Goal: Information Seeking & Learning: Learn about a topic

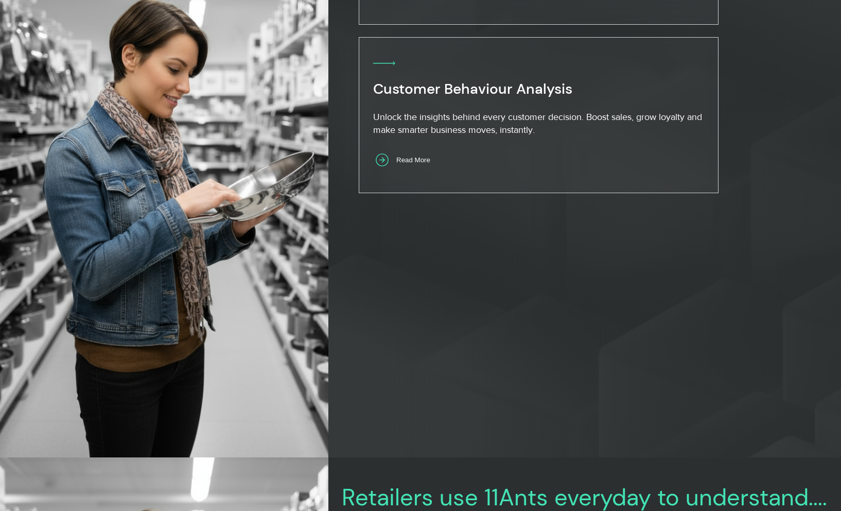
scroll to position [1274, 0]
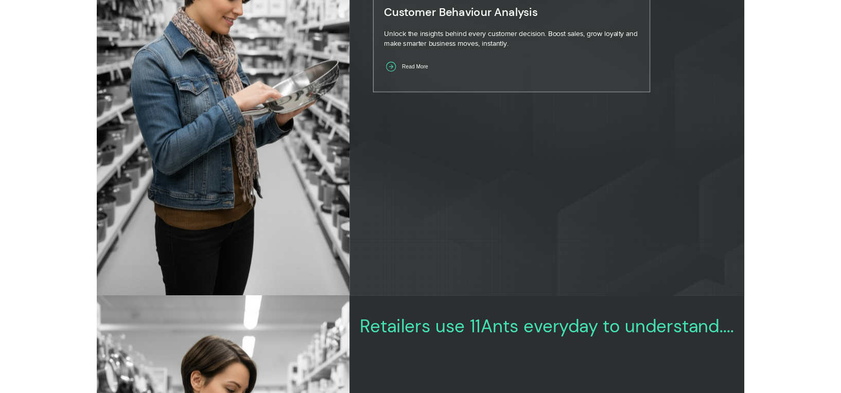
scroll to position [1469, 0]
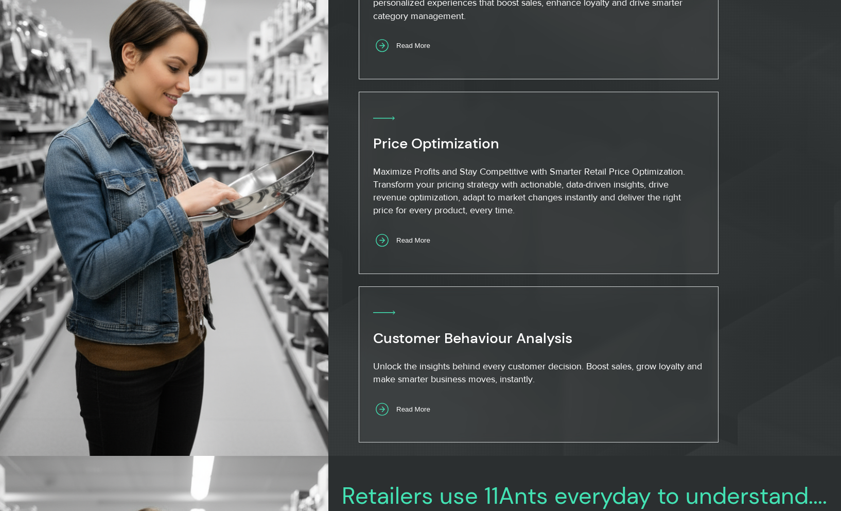
scroll to position [1141, 0]
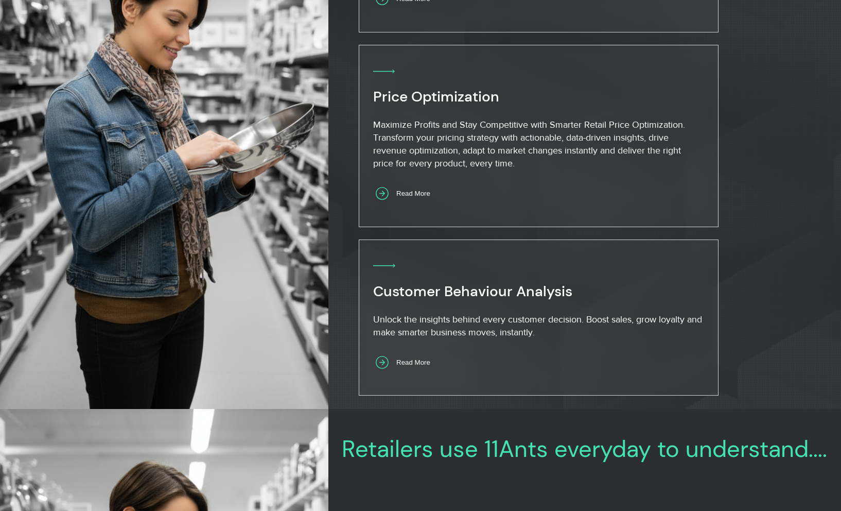
scroll to position [1190, 0]
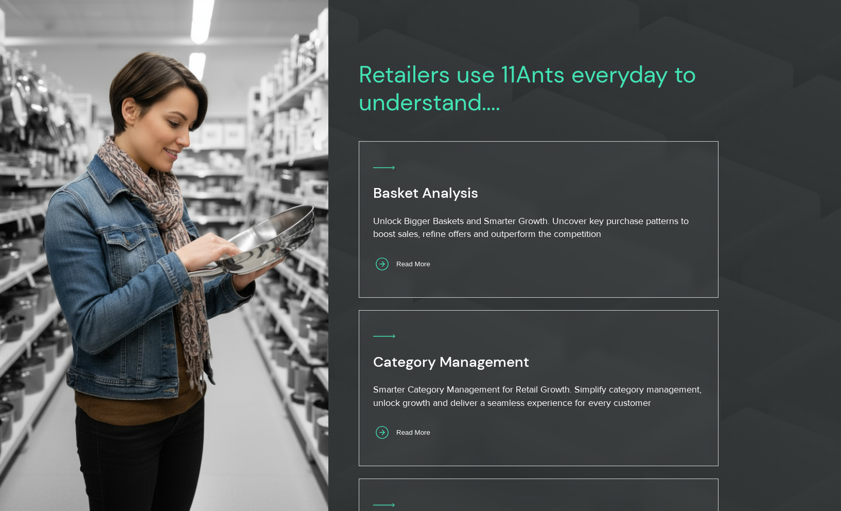
scroll to position [586, 0]
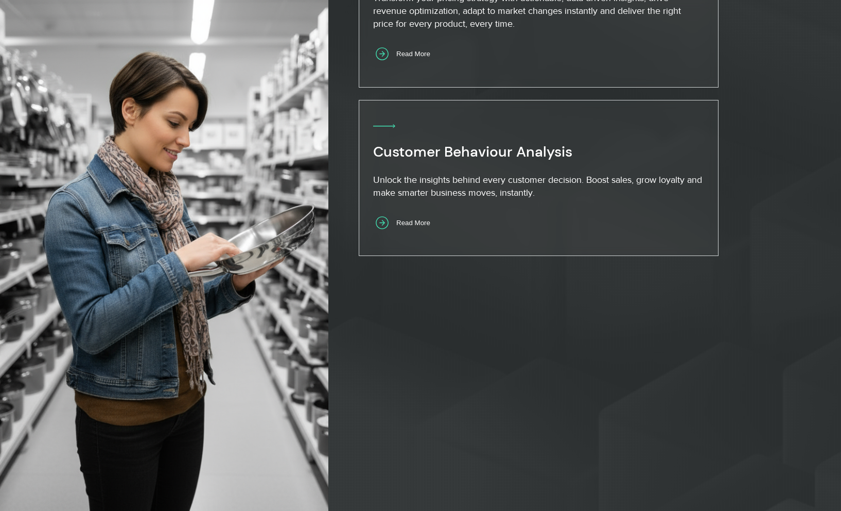
scroll to position [1208, 0]
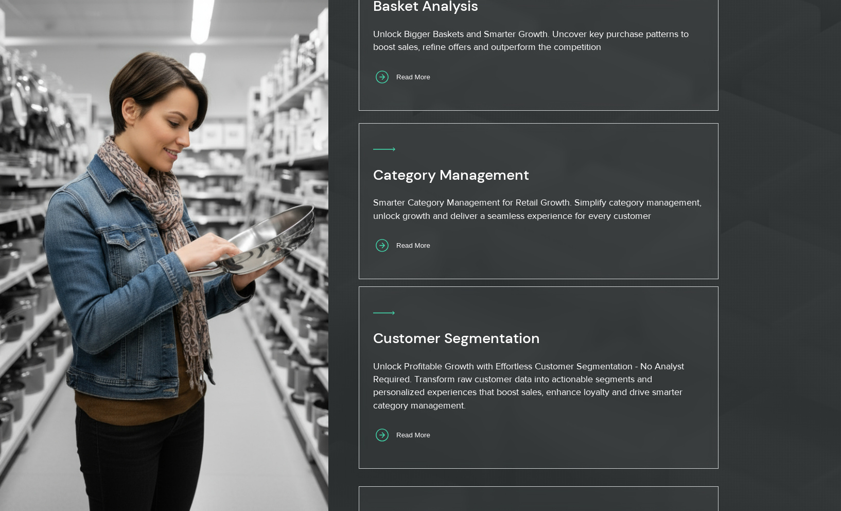
scroll to position [630, 0]
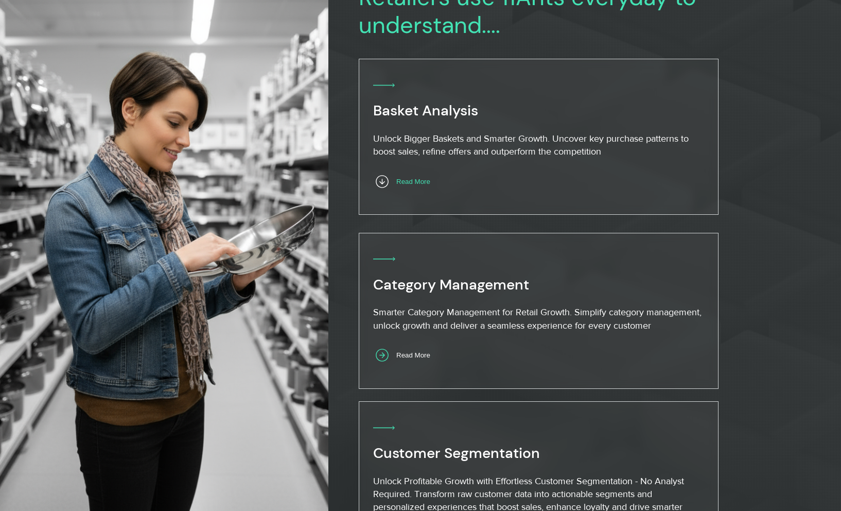
click at [424, 182] on span "Read More" at bounding box center [413, 182] width 34 height 8
click at [416, 181] on span "Read More" at bounding box center [413, 182] width 34 height 8
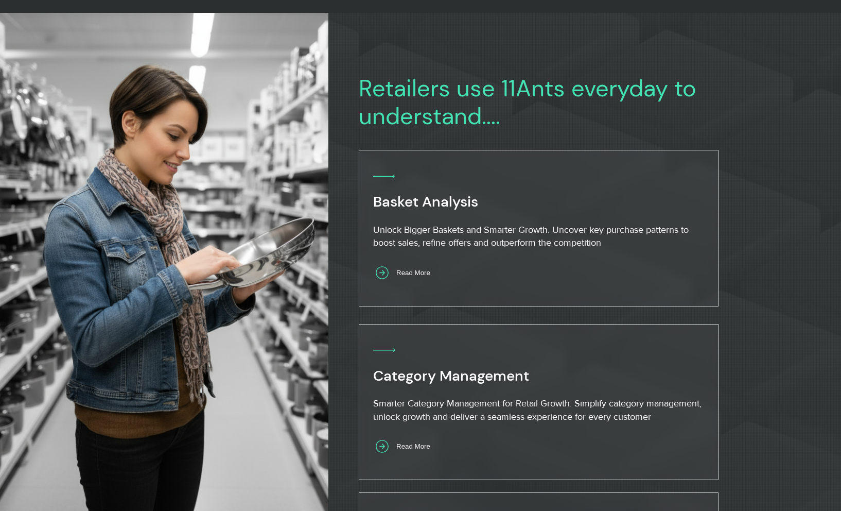
scroll to position [568, 0]
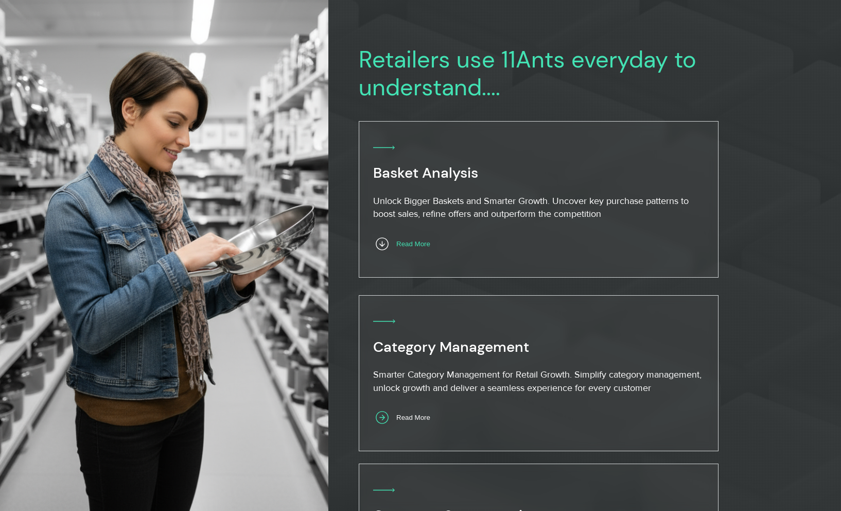
click at [424, 245] on span "Read More" at bounding box center [413, 244] width 34 height 8
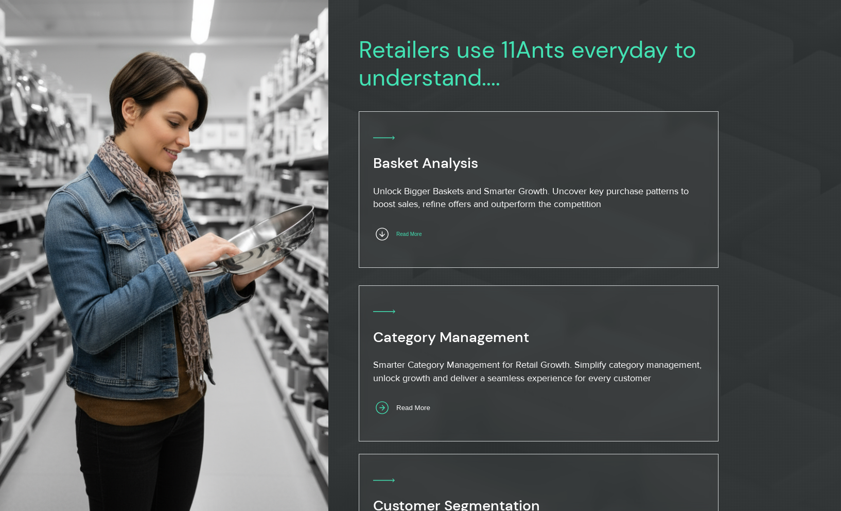
scroll to position [582, 0]
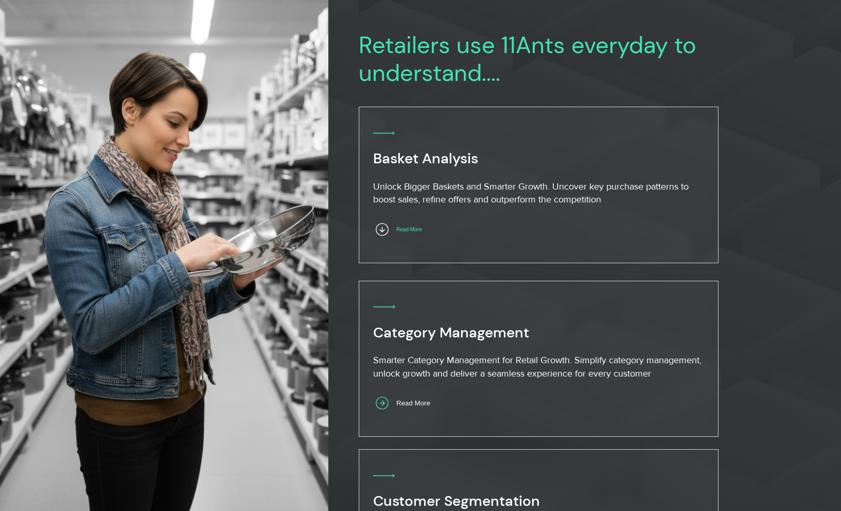
click at [415, 226] on span "Read More" at bounding box center [408, 229] width 25 height 6
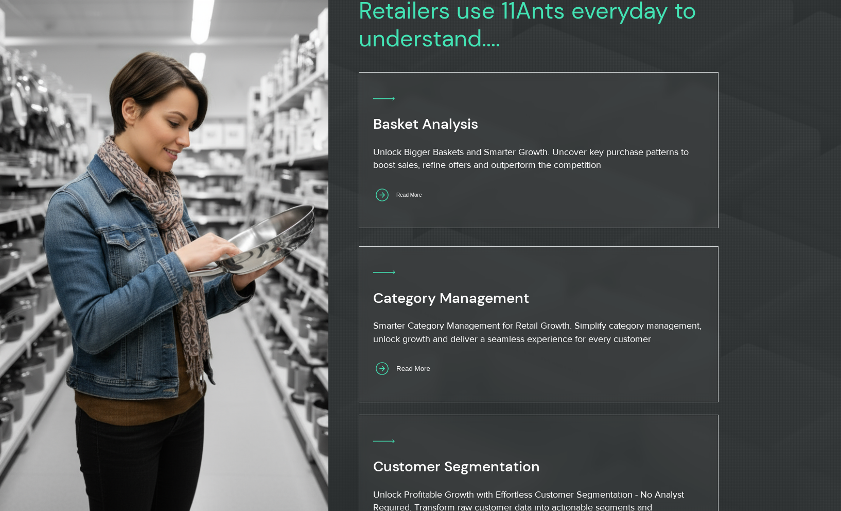
scroll to position [629, 0]
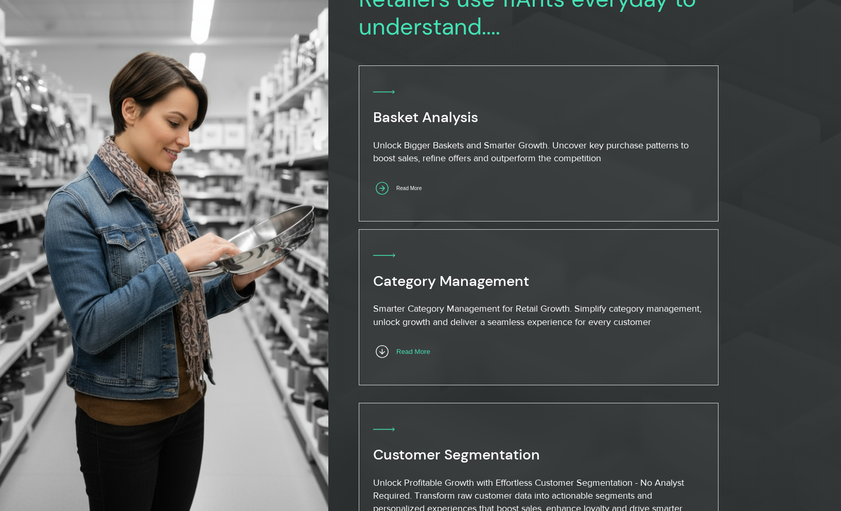
click at [426, 355] on span "Read More" at bounding box center [413, 351] width 34 height 8
click at [426, 353] on span "Read More" at bounding box center [413, 351] width 34 height 8
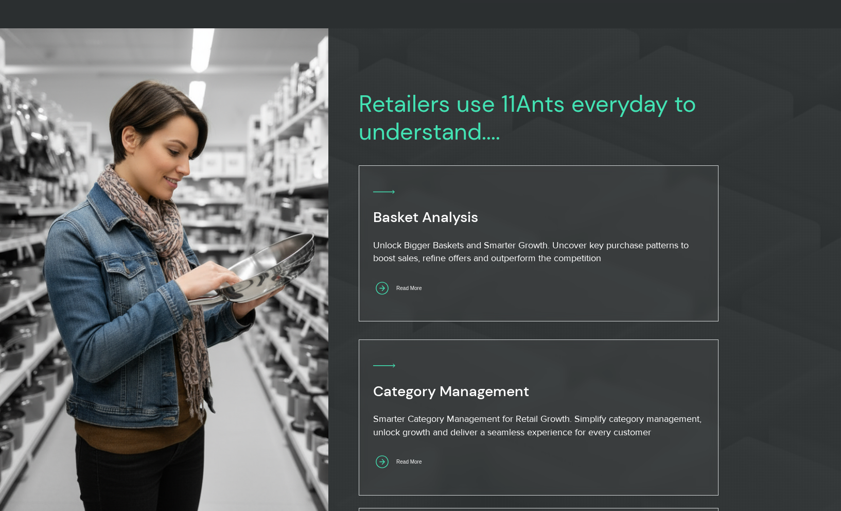
scroll to position [623, 0]
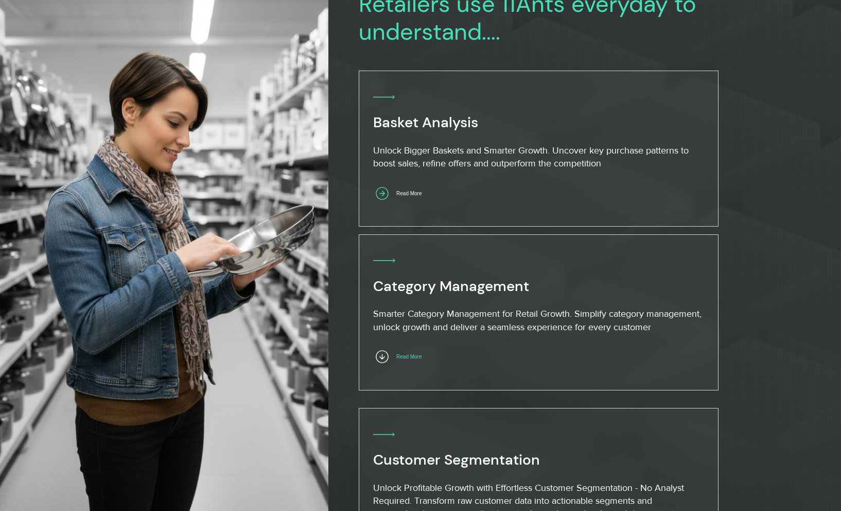
click at [418, 359] on span "Read More" at bounding box center [408, 357] width 25 height 6
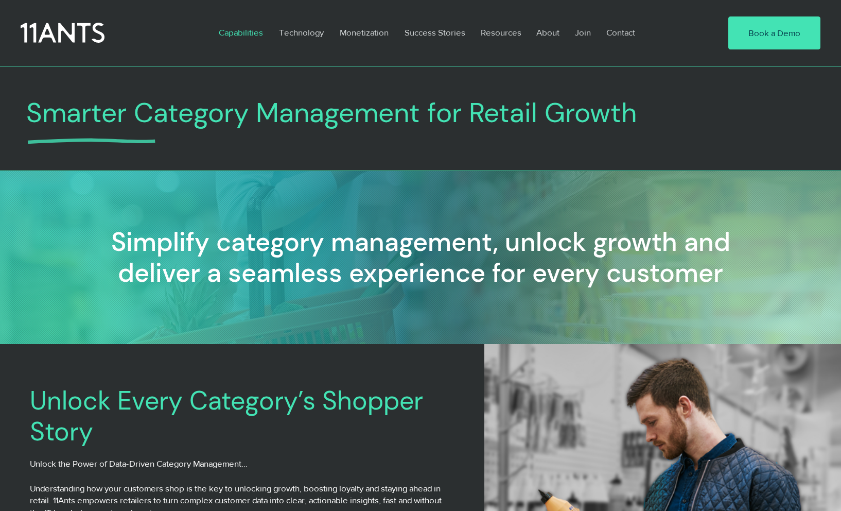
click at [248, 33] on p "Capabilities" at bounding box center [241, 33] width 55 height 24
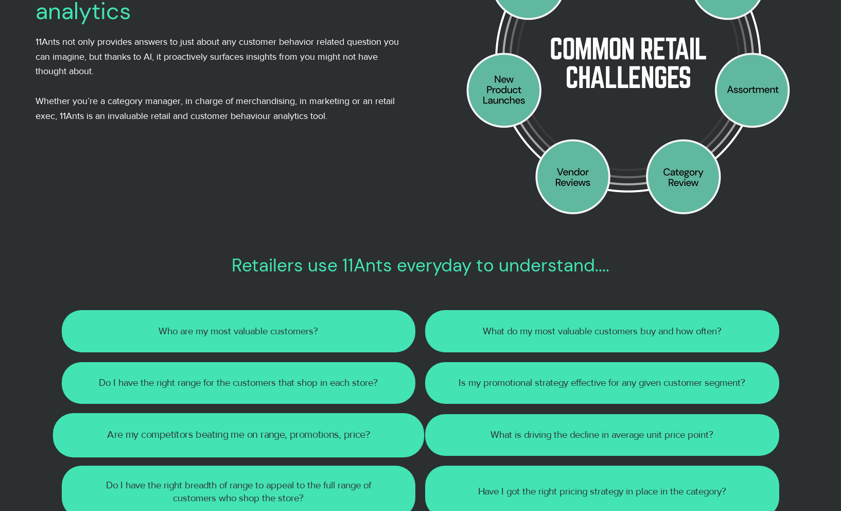
scroll to position [216, 0]
